Goal: Task Accomplishment & Management: Manage account settings

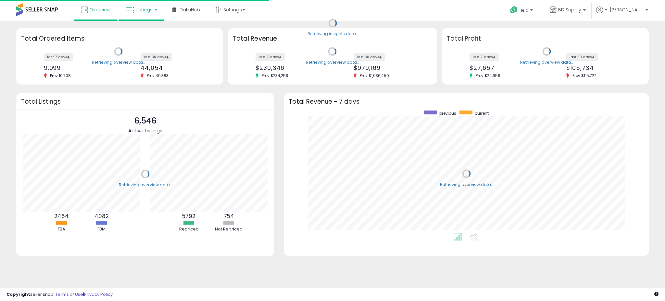
scroll to position [123, 352]
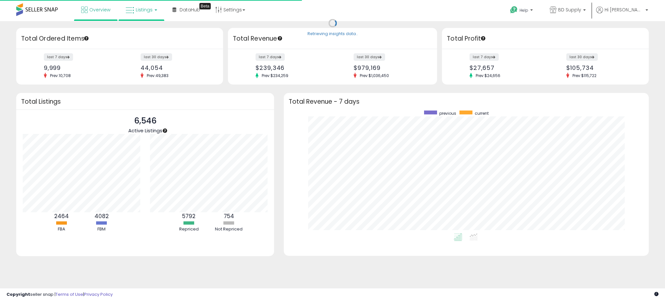
click at [140, 6] on link "Listings" at bounding box center [141, 9] width 41 height 19
click at [141, 34] on icon at bounding box center [146, 32] width 28 height 8
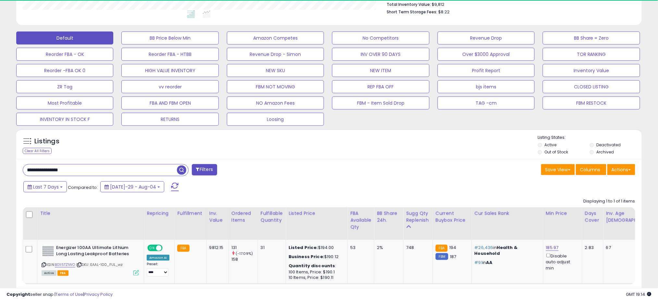
scroll to position [133, 363]
drag, startPoint x: 77, startPoint y: 170, endPoint x: 1, endPoint y: 166, distance: 76.7
click at [0, 165] on div "**********" at bounding box center [329, 91] width 658 height 486
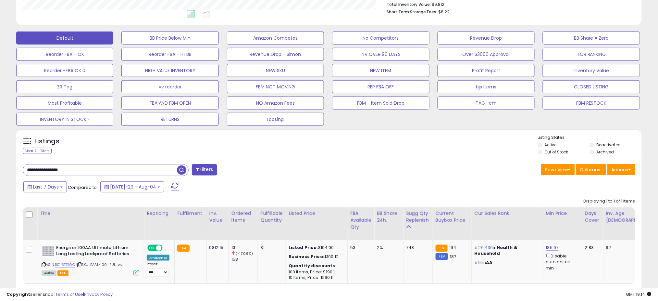
paste input "text"
type input "**********"
click at [179, 170] on span "button" at bounding box center [181, 169] width 9 height 9
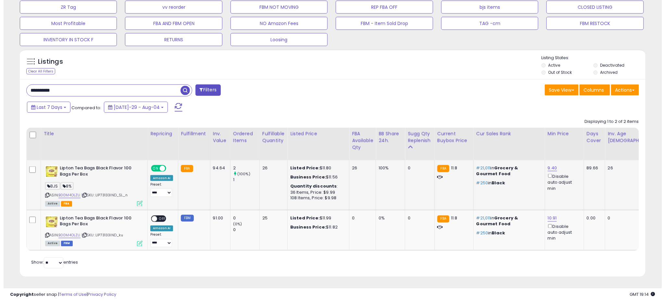
scroll to position [258, 0]
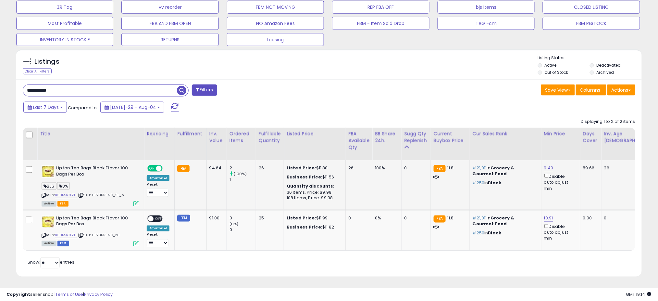
click at [135, 201] on icon at bounding box center [136, 204] width 6 height 6
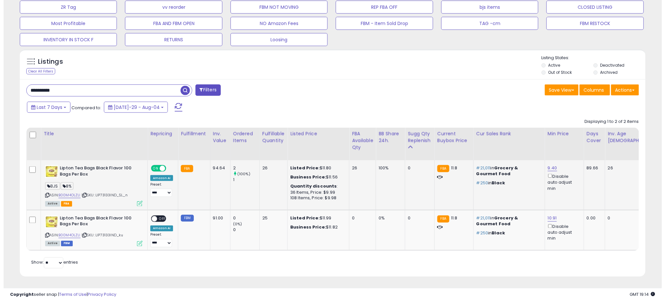
scroll to position [133, 367]
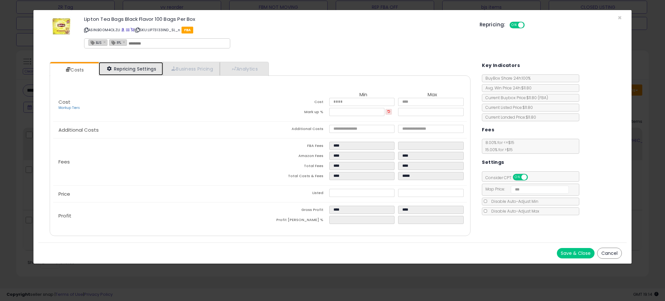
click at [134, 68] on link "Repricing Settings" at bounding box center [131, 68] width 64 height 13
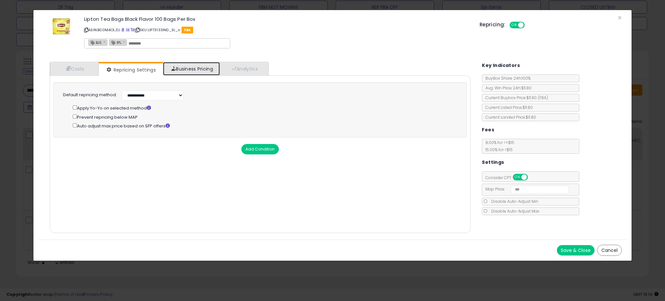
click at [184, 69] on link "Business Pricing" at bounding box center [191, 68] width 57 height 13
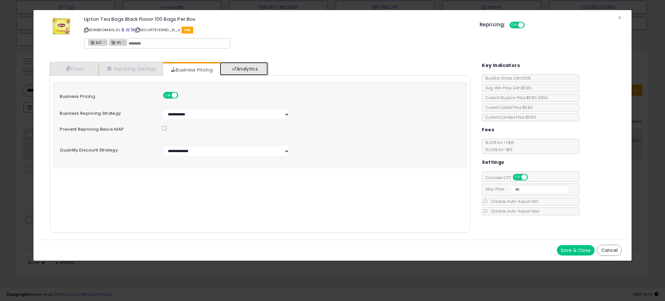
click at [233, 70] on link "Analytics" at bounding box center [244, 68] width 48 height 13
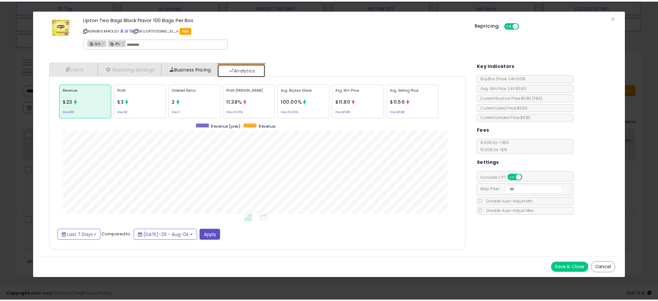
scroll to position [199, 434]
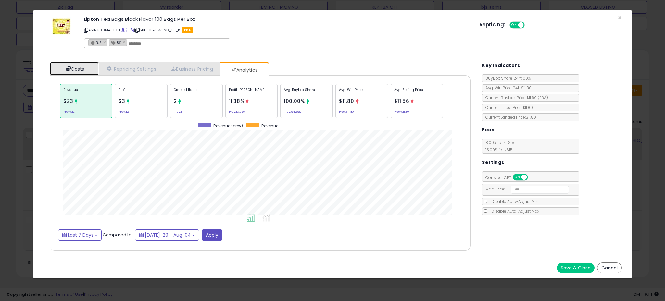
click at [71, 67] on link "Costs" at bounding box center [74, 68] width 49 height 13
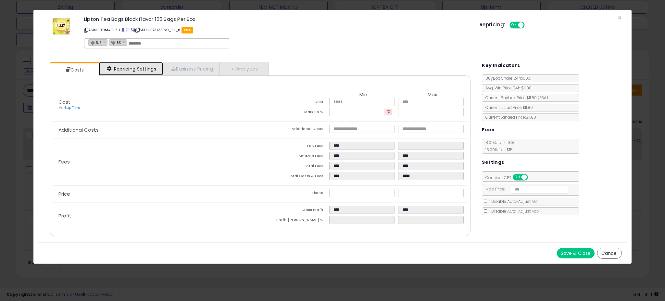
click at [144, 66] on link "Repricing Settings" at bounding box center [131, 68] width 64 height 13
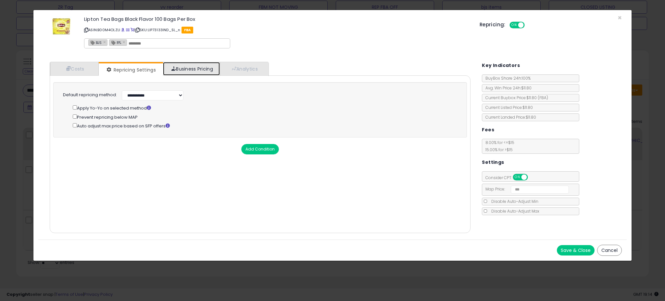
click at [207, 67] on link "Business Pricing" at bounding box center [191, 68] width 57 height 13
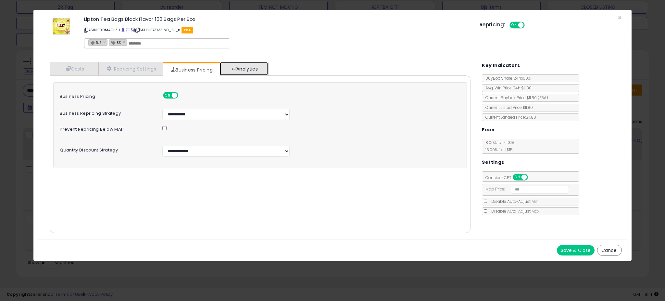
click at [255, 68] on link "Analytics" at bounding box center [244, 68] width 48 height 13
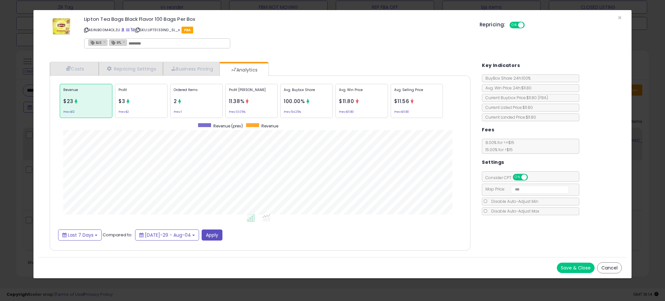
click at [606, 269] on button "Cancel" at bounding box center [609, 267] width 25 height 11
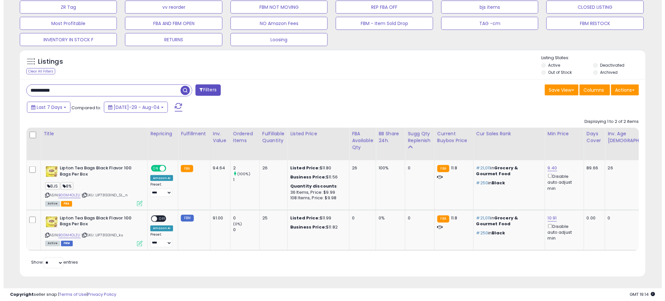
scroll to position [324536, 324305]
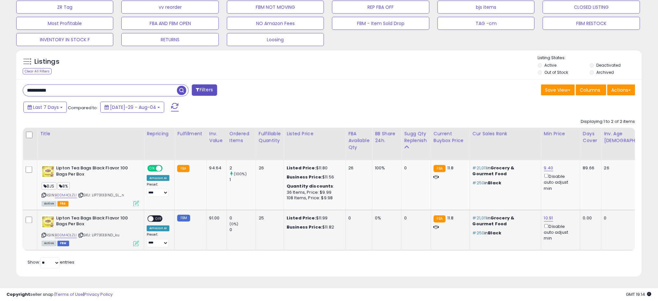
click at [137, 241] on icon at bounding box center [136, 244] width 6 height 6
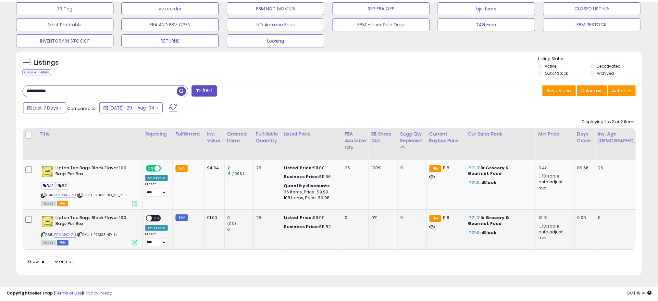
scroll to position [133, 367]
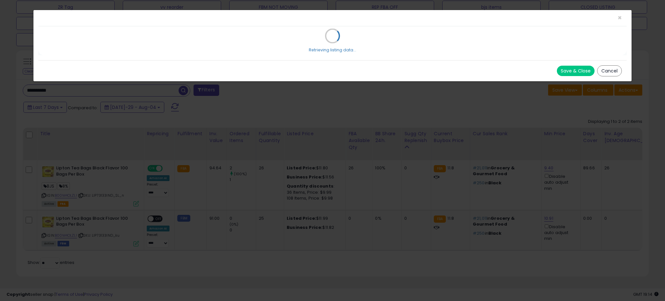
select select "**********"
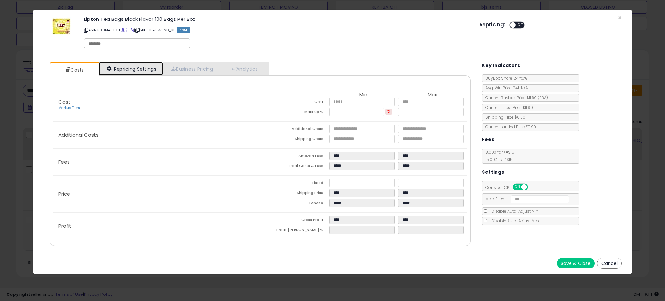
click at [138, 63] on link "Repricing Settings" at bounding box center [131, 68] width 64 height 13
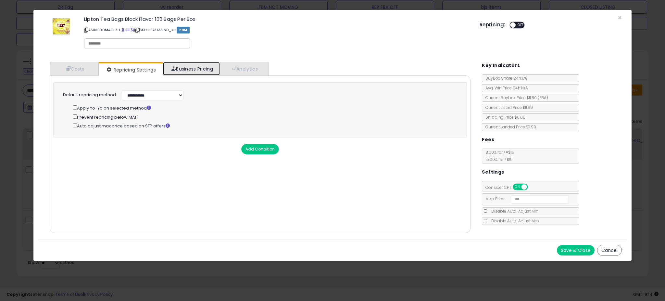
click at [176, 69] on span at bounding box center [173, 68] width 5 height 5
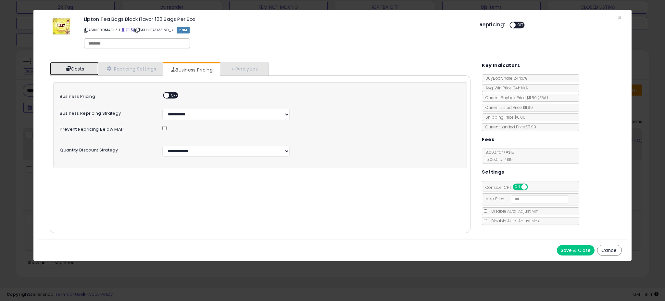
click at [64, 69] on link "Costs" at bounding box center [74, 68] width 49 height 13
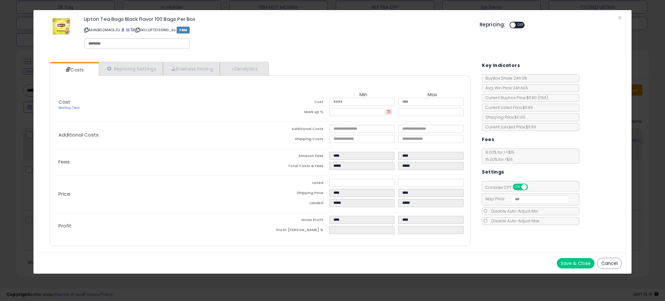
click at [604, 267] on button "Cancel" at bounding box center [609, 262] width 25 height 11
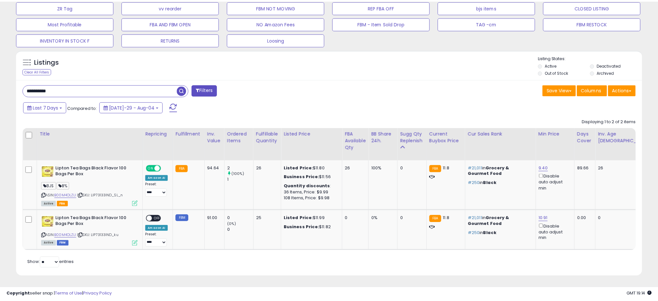
scroll to position [324536, 324305]
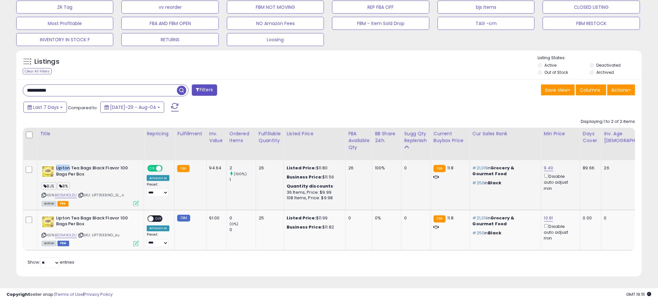
drag, startPoint x: 68, startPoint y: 163, endPoint x: 56, endPoint y: 163, distance: 12.0
click at [56, 165] on b "Lipton Tea Bags Black Flavor 100 Bags Per Box" at bounding box center [95, 172] width 79 height 14
copy b "Lipton"
drag, startPoint x: 64, startPoint y: 83, endPoint x: 0, endPoint y: 83, distance: 63.6
click at [0, 83] on div "**********" at bounding box center [329, 35] width 658 height 532
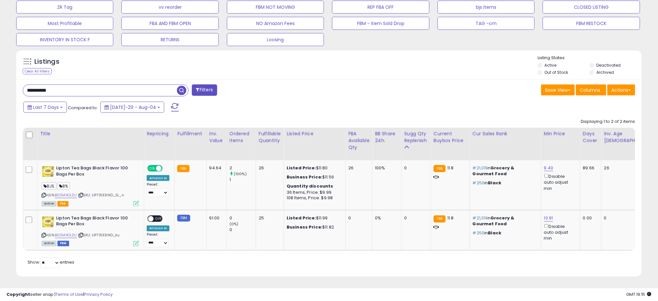
paste input "text"
type input "******"
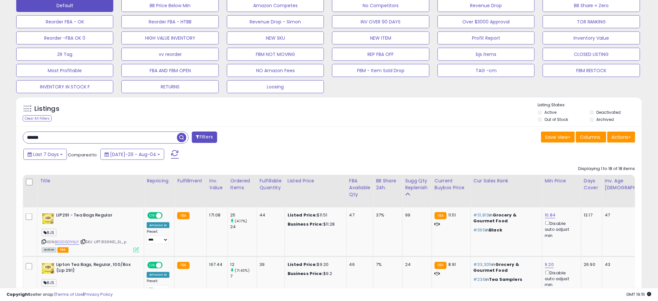
scroll to position [256, 0]
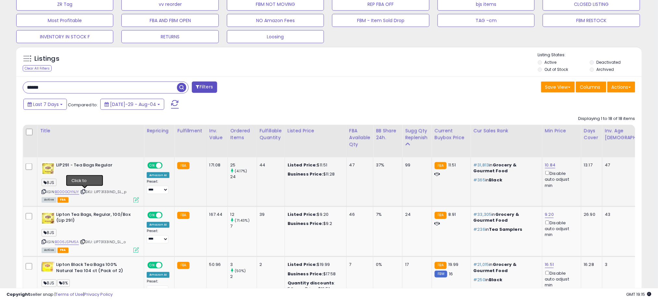
click at [84, 190] on icon at bounding box center [83, 192] width 4 height 4
click at [85, 190] on icon at bounding box center [83, 192] width 4 height 4
